Goal: Task Accomplishment & Management: Use online tool/utility

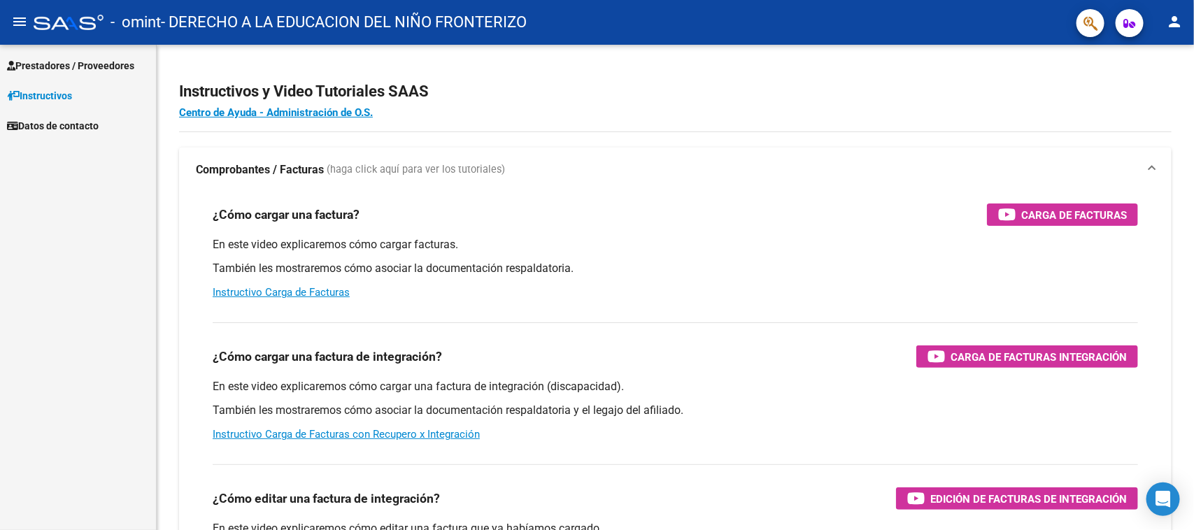
click at [47, 77] on link "Prestadores / Proveedores" at bounding box center [78, 65] width 156 height 30
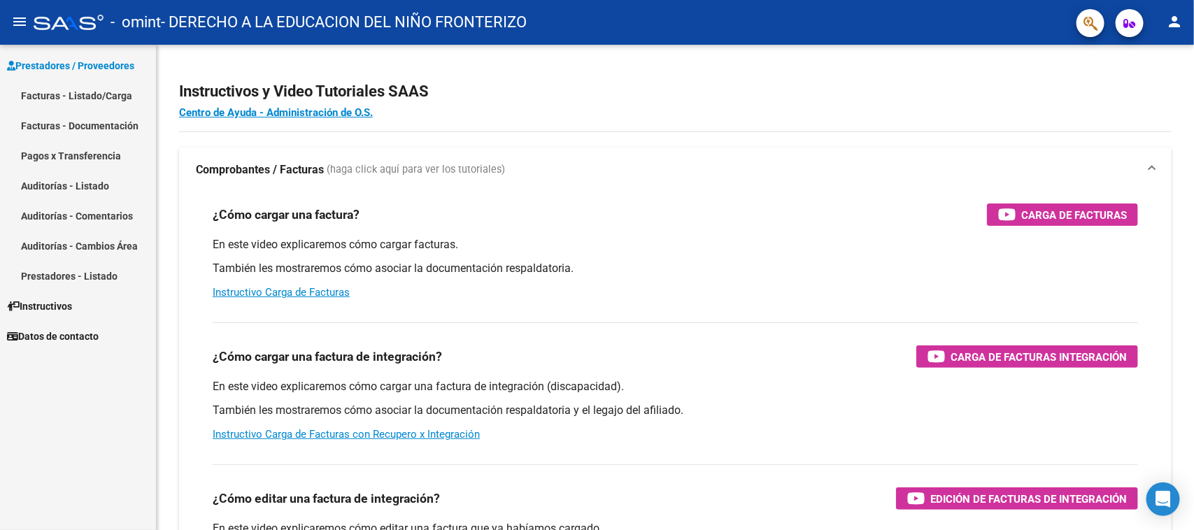
click at [75, 103] on link "Facturas - Listado/Carga" at bounding box center [78, 95] width 156 height 30
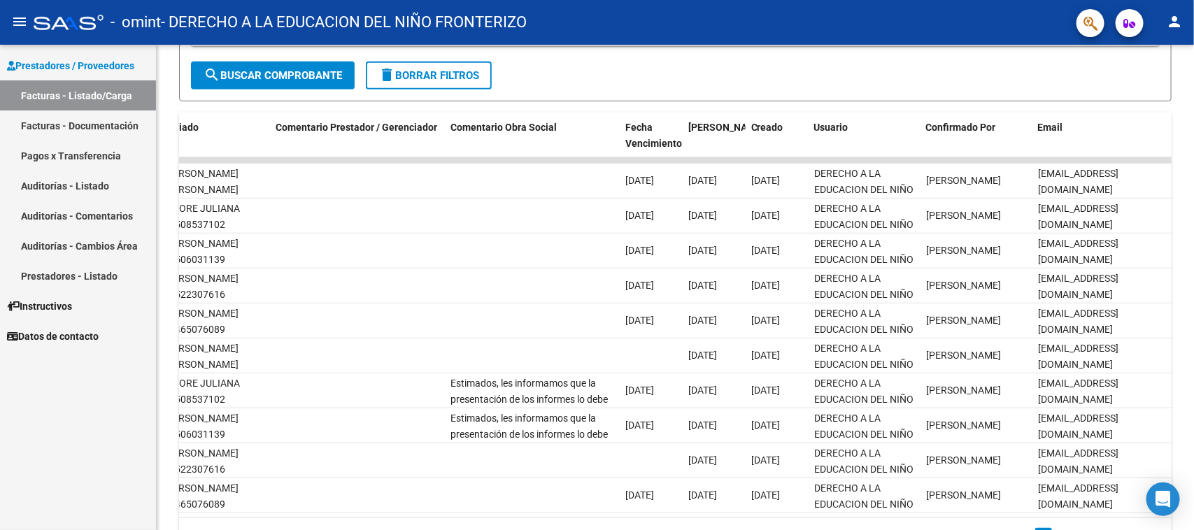
scroll to position [210, 0]
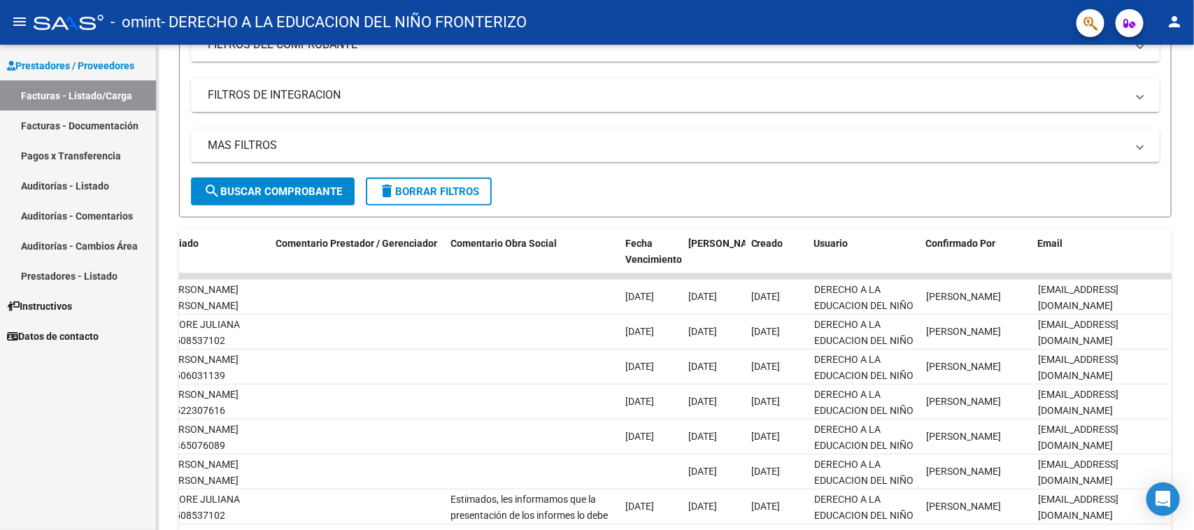
click at [1173, 8] on button "person" at bounding box center [1174, 22] width 28 height 28
click at [1150, 82] on button "exit_to_app Salir" at bounding box center [1146, 93] width 85 height 34
